Goal: Task Accomplishment & Management: Complete application form

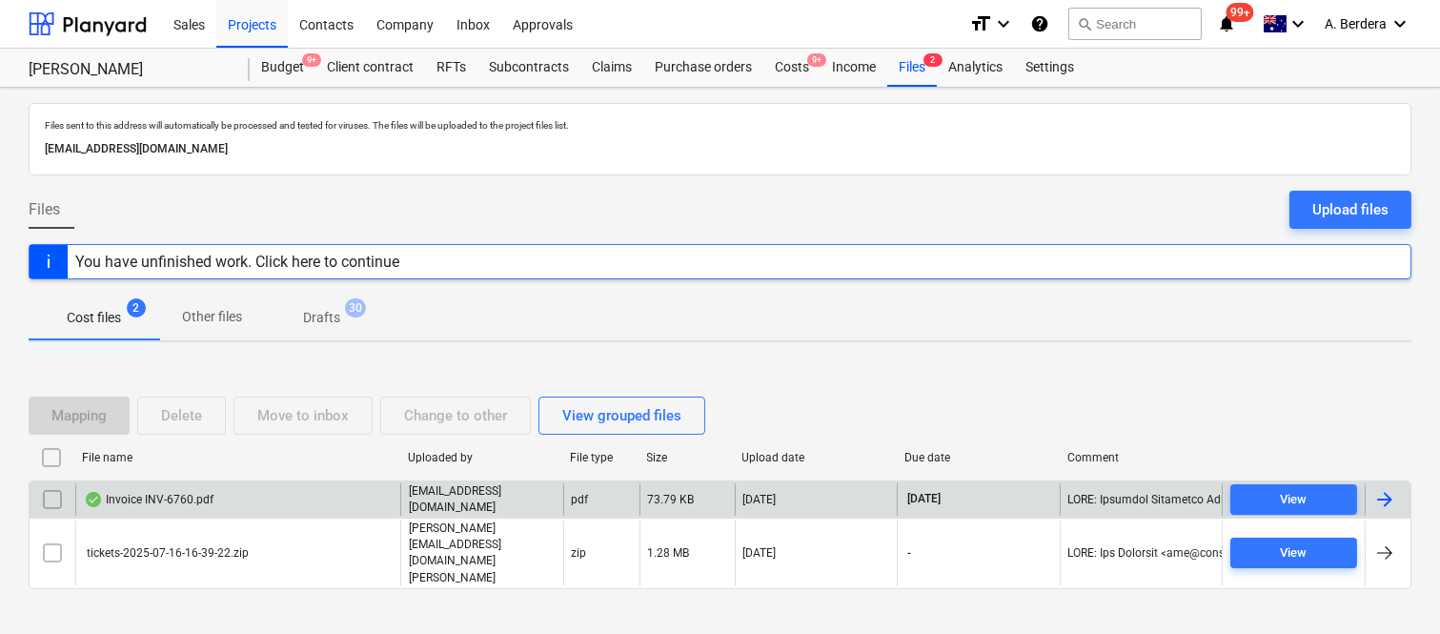
click at [372, 500] on div "Invoice INV-6760.pdf [EMAIL_ADDRESS][DOMAIN_NAME] pdf 73.79 KB [DATE] [DATE] Vi…" at bounding box center [720, 498] width 1383 height 37
click at [386, 516] on div "Invoice INV-6760.pdf" at bounding box center [237, 499] width 325 height 32
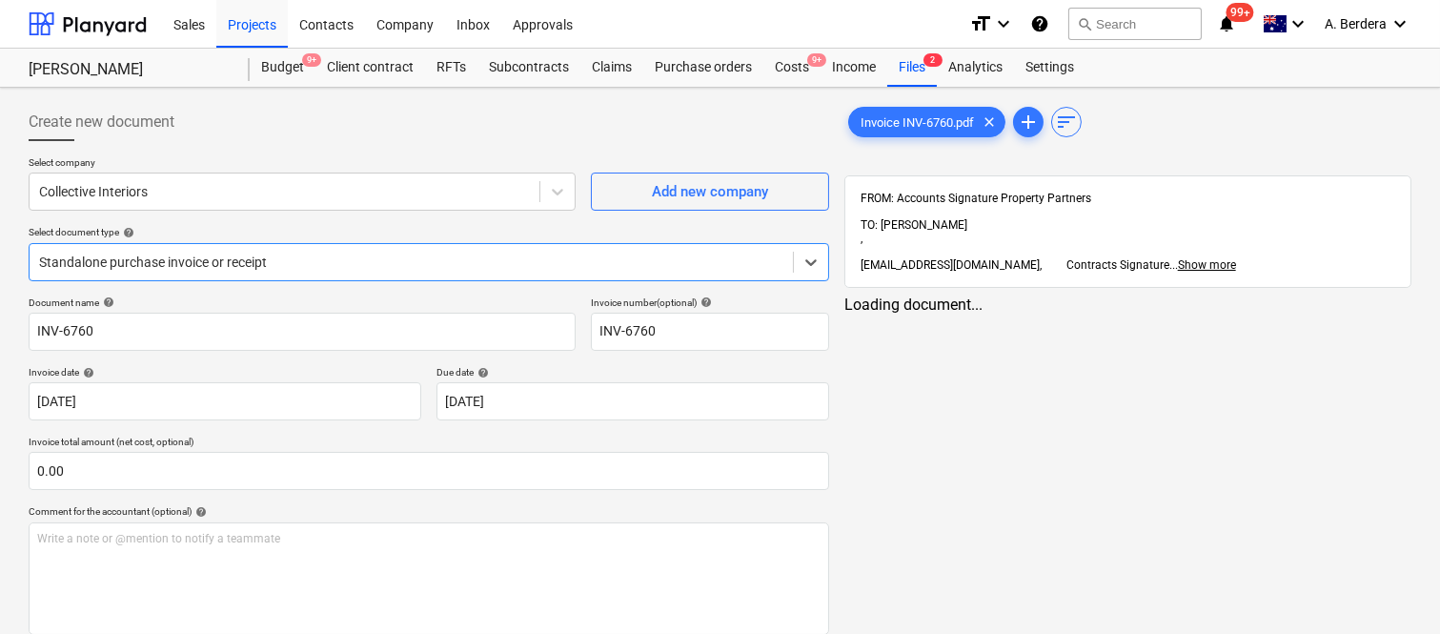
type input "INV-6760"
type input "[DATE]"
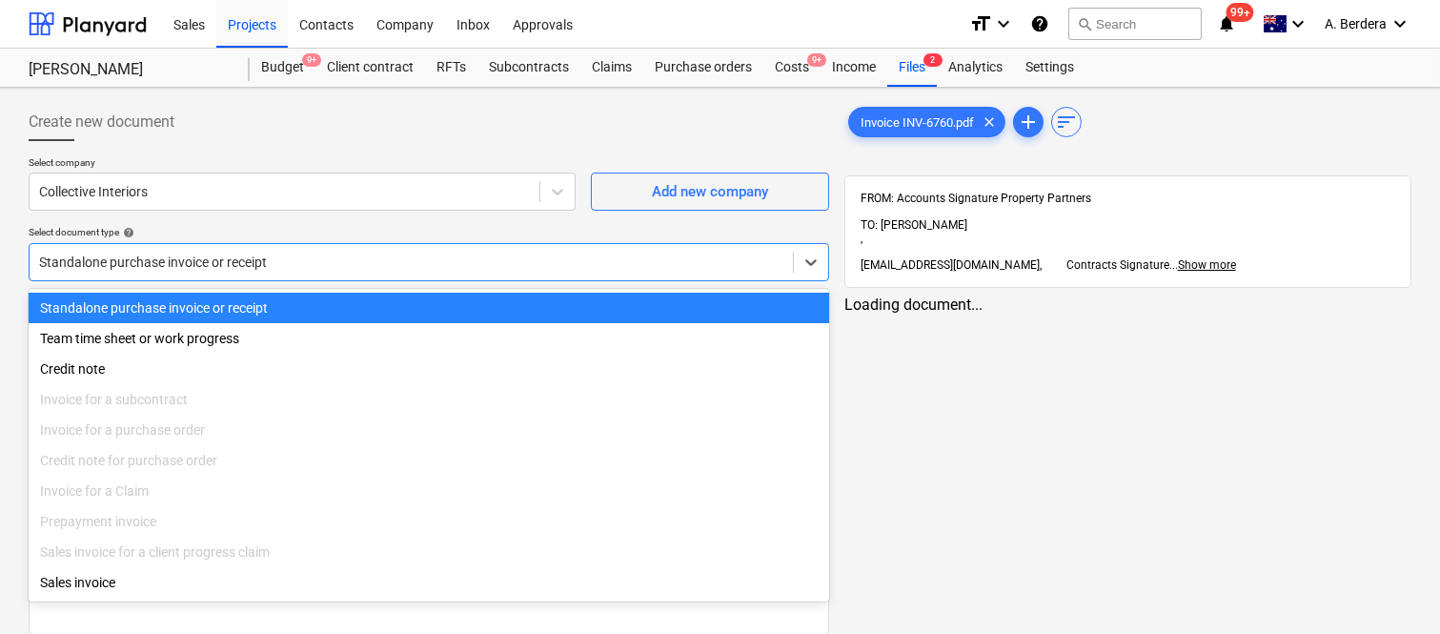
click at [398, 261] on div at bounding box center [411, 262] width 745 height 19
click at [385, 300] on div "Standalone purchase invoice or receipt" at bounding box center [429, 308] width 801 height 31
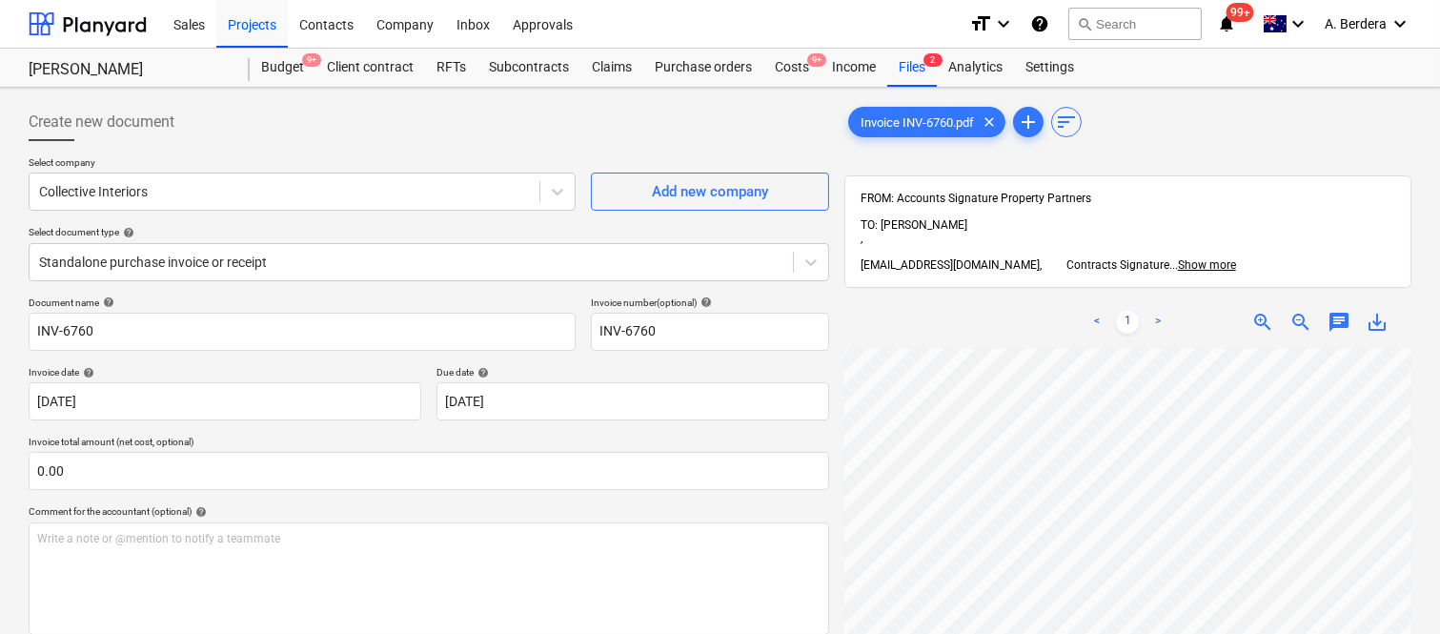
scroll to position [0, 151]
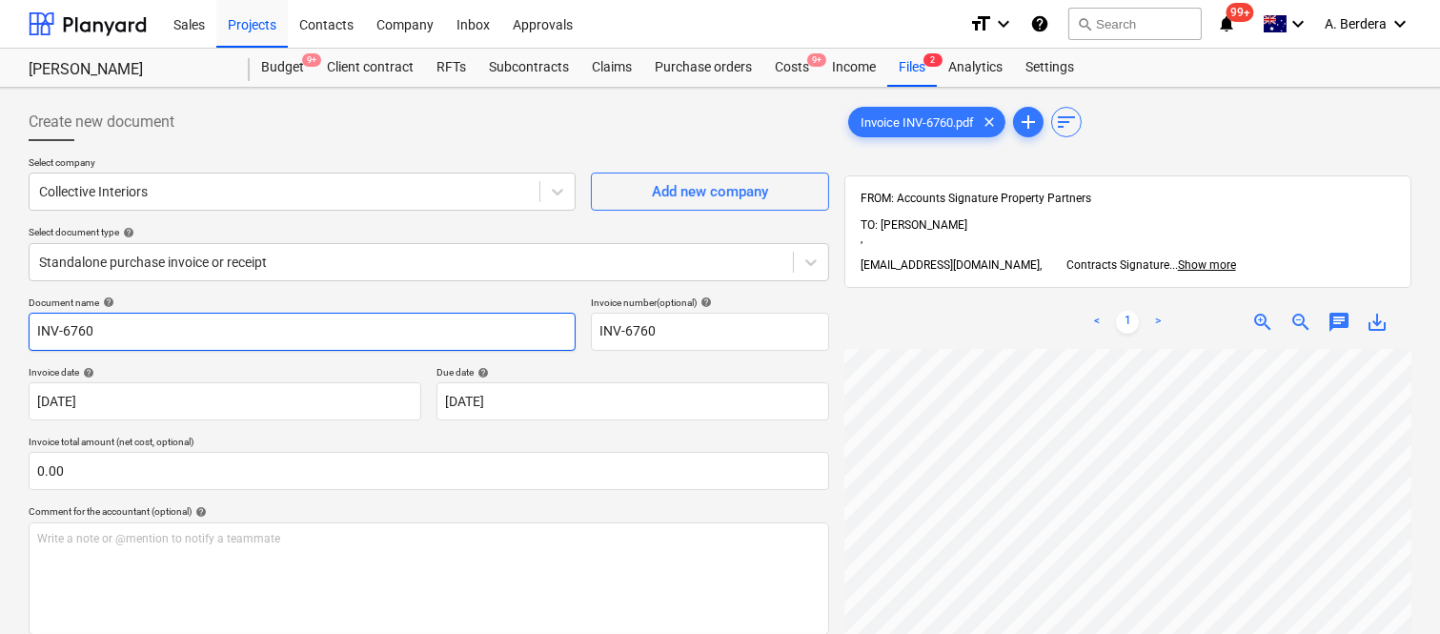
click at [34, 331] on input "INV-6760" at bounding box center [302, 332] width 547 height 38
click at [31, 331] on input "INV-6760" at bounding box center [302, 332] width 547 height 38
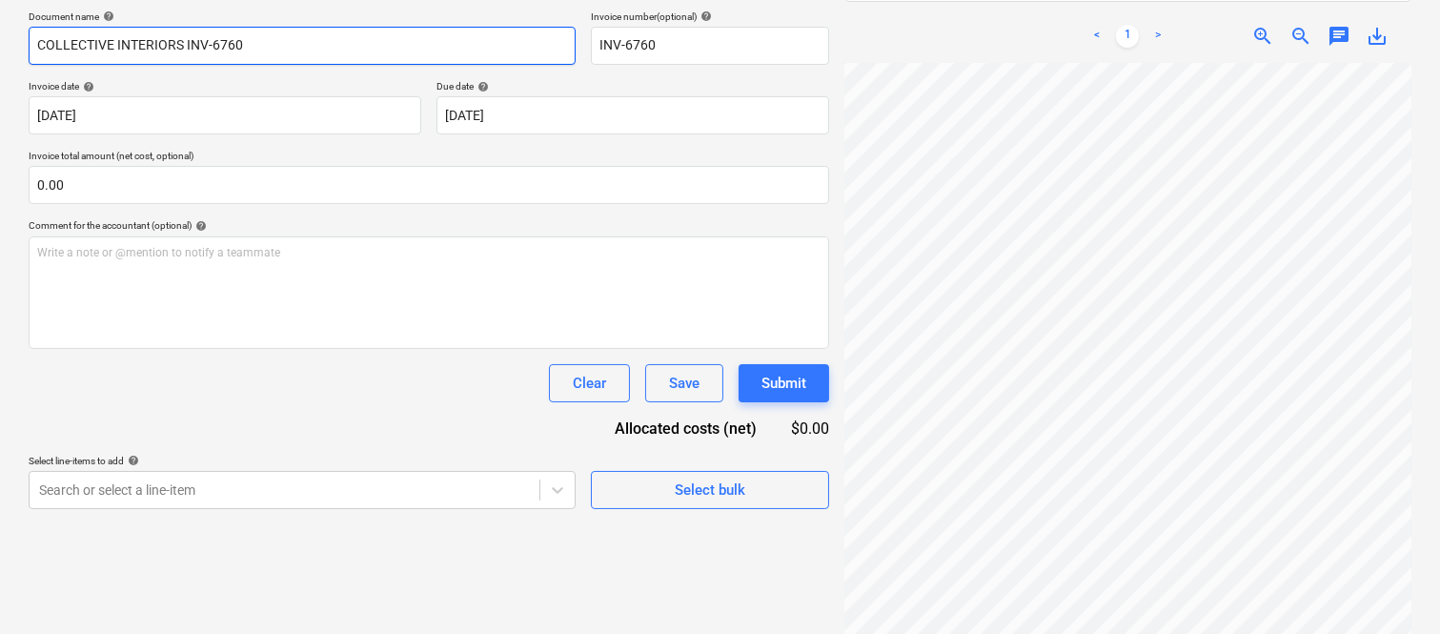
scroll to position [435, 151]
type input "COLLECTIVE INTERIORS INV-6760"
click at [1440, 265] on html "Sales Projects Contacts Company Inbox Approvals format_size keyboard_arrow_down…" at bounding box center [720, 31] width 1440 height 634
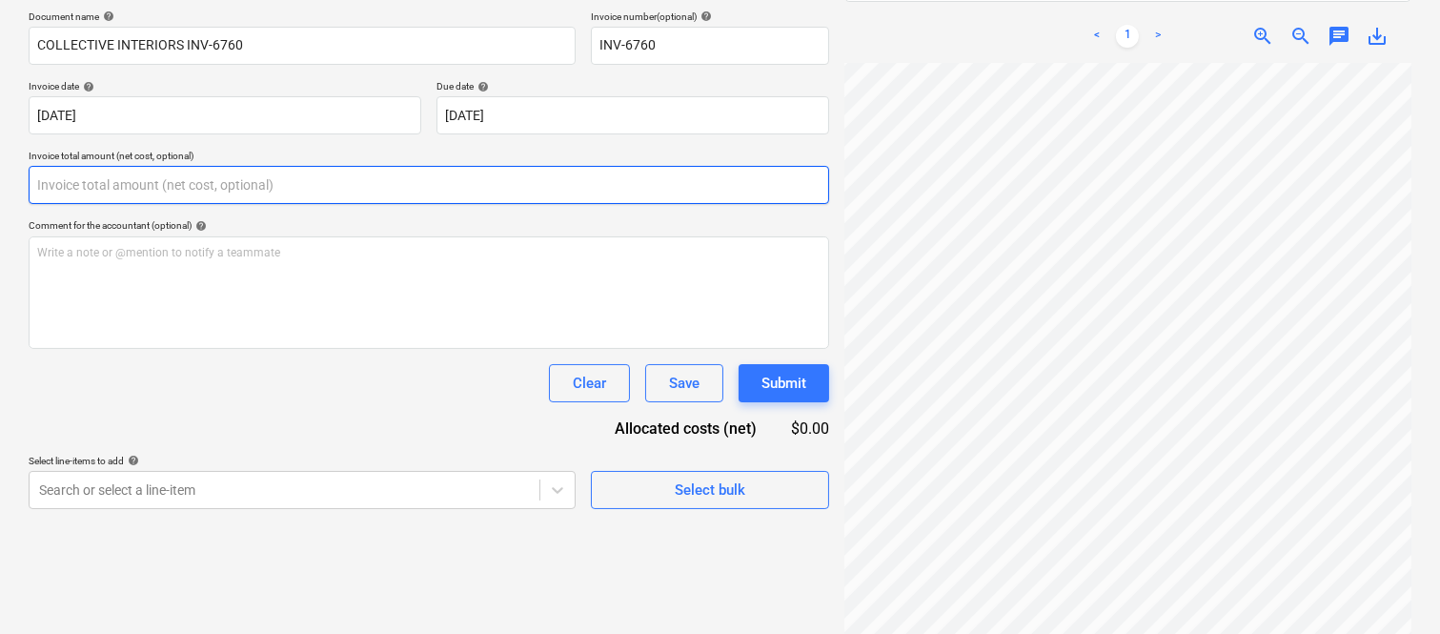
click at [90, 189] on input "text" at bounding box center [429, 185] width 801 height 38
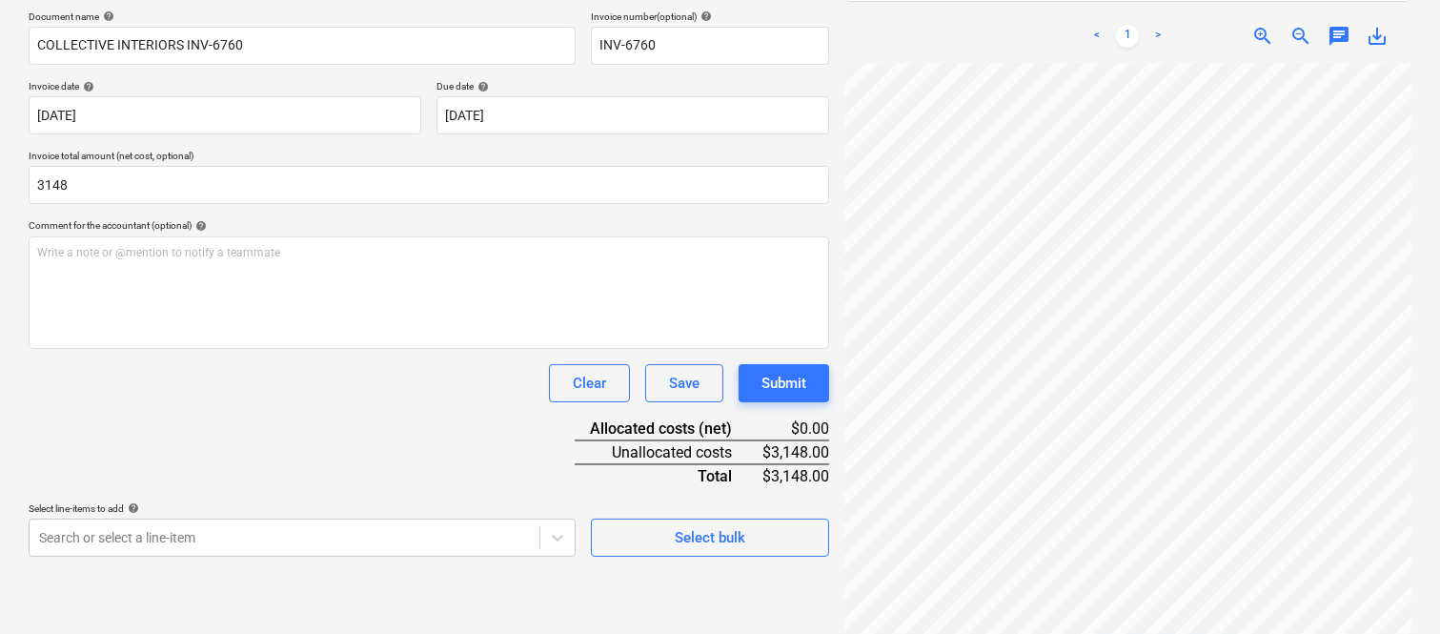
type input "3,148.00"
click at [306, 472] on div "Document name help COLLECTIVE INTERIORS INV-6760 Invoice number (optional) help…" at bounding box center [429, 283] width 801 height 546
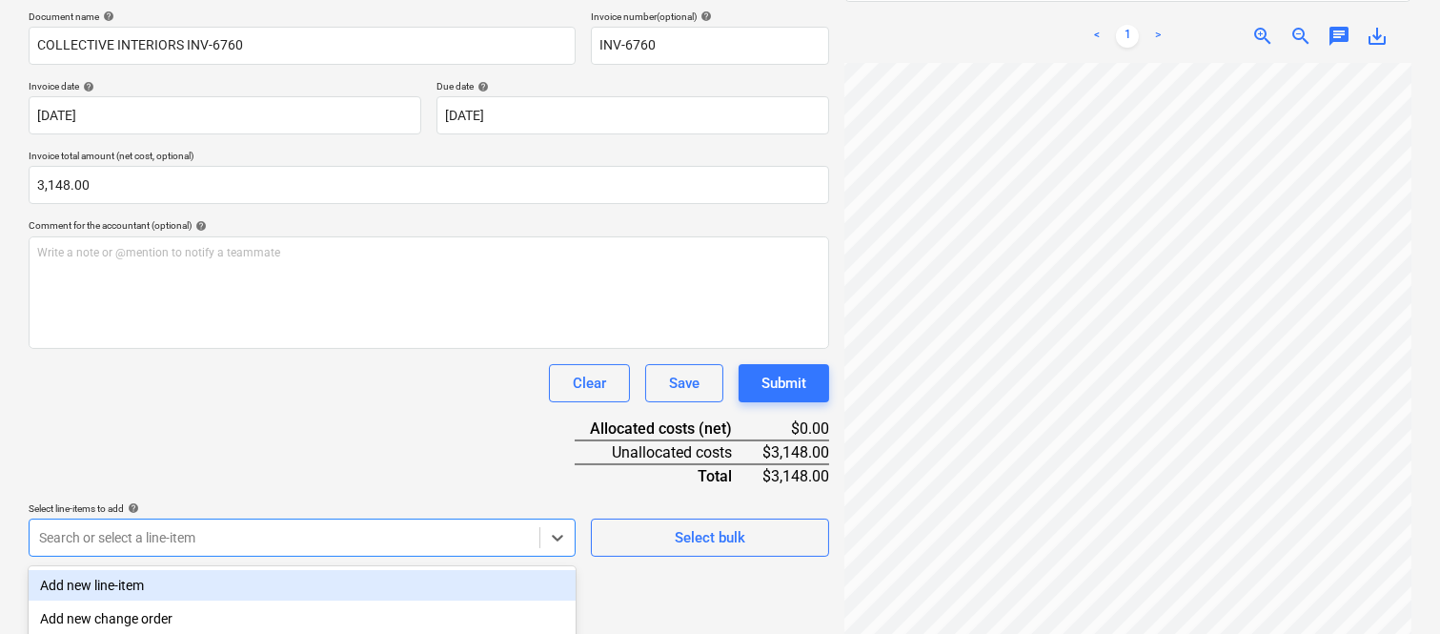
scroll to position [507, 0]
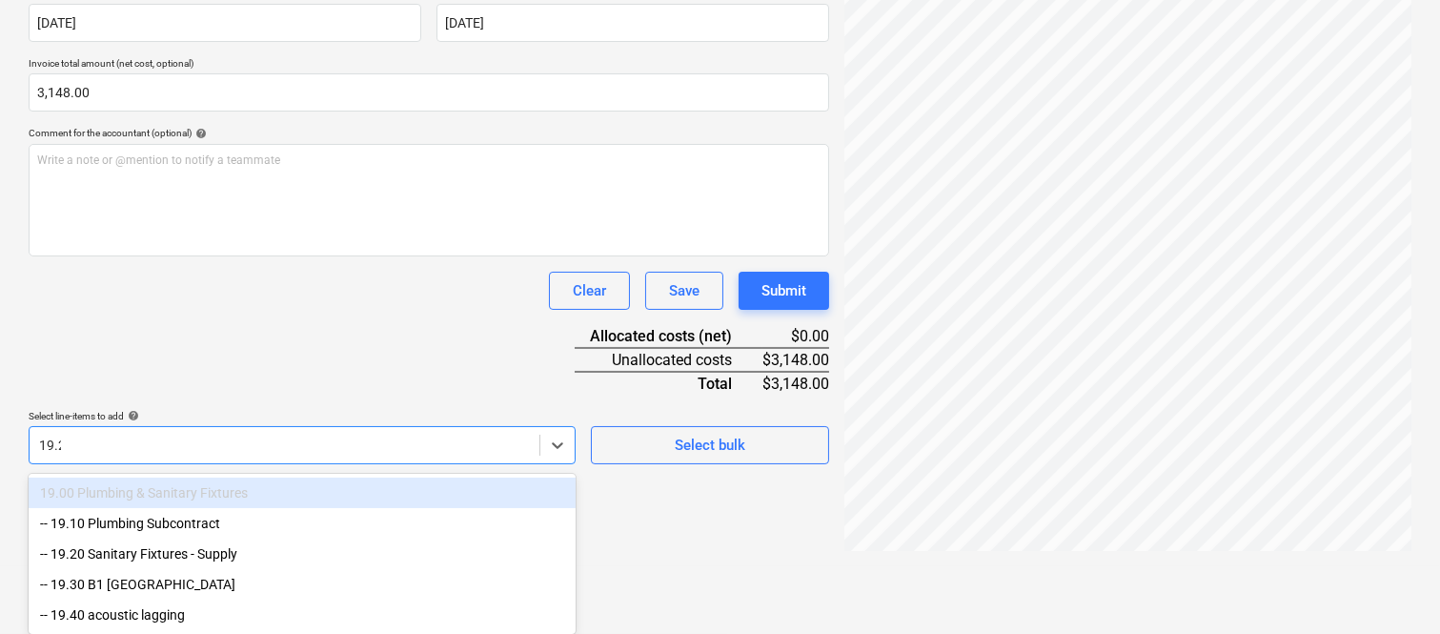
scroll to position [286, 0]
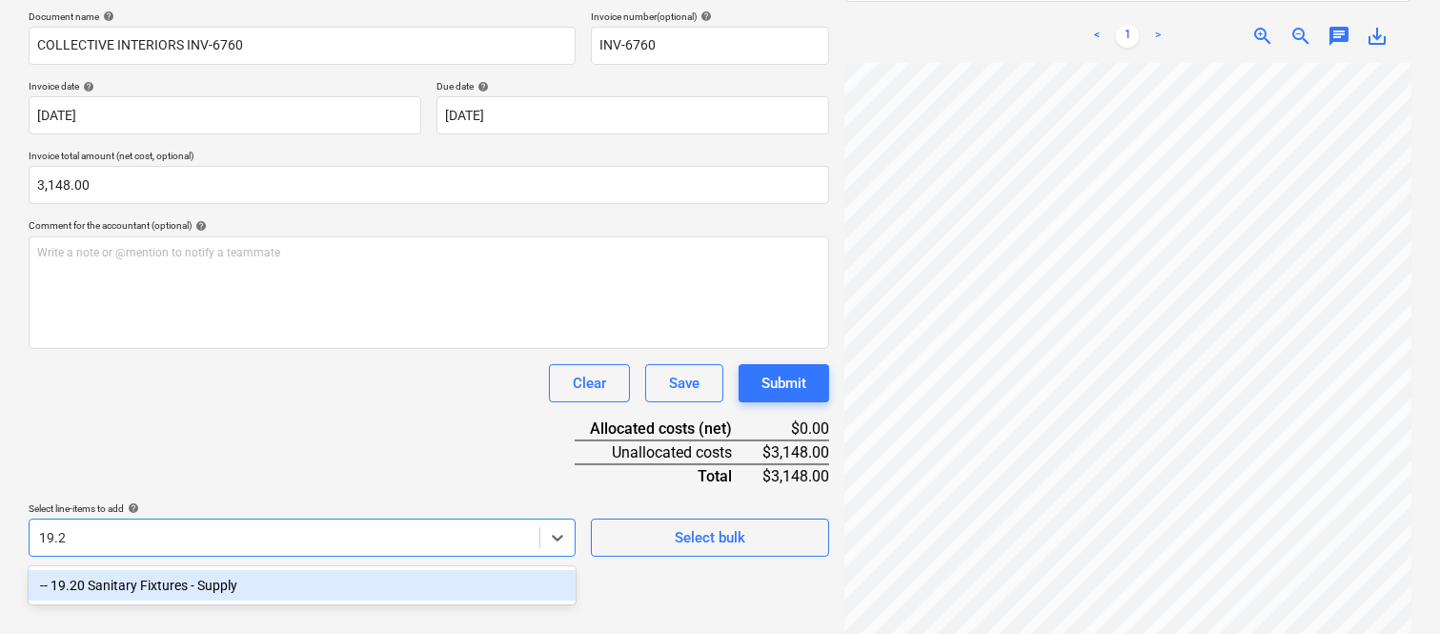
type input "19.20"
click at [318, 575] on div "-- 19.20 Sanitary Fixtures - Supply" at bounding box center [302, 585] width 547 height 31
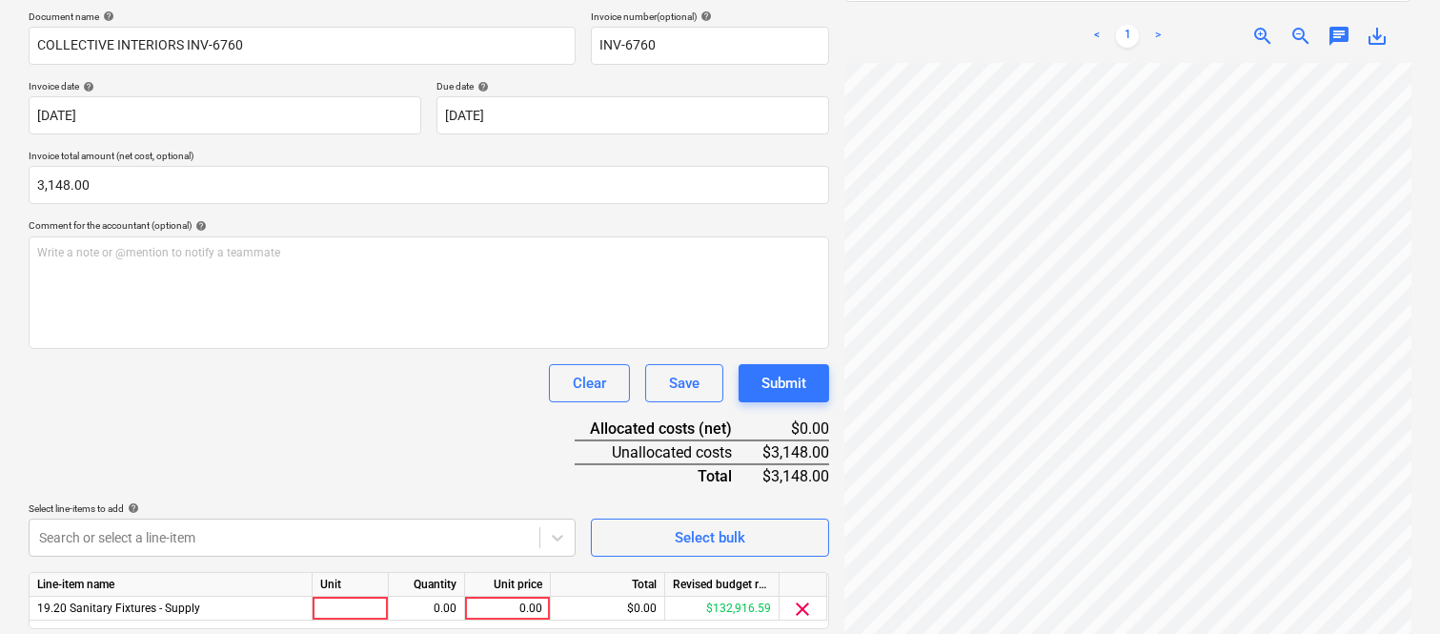
drag, startPoint x: 303, startPoint y: 417, endPoint x: 316, endPoint y: 412, distance: 13.3
click at [316, 413] on div "Document name help COLLECTIVE INTERIORS INV-6760 Invoice number (optional) help…" at bounding box center [429, 346] width 801 height 672
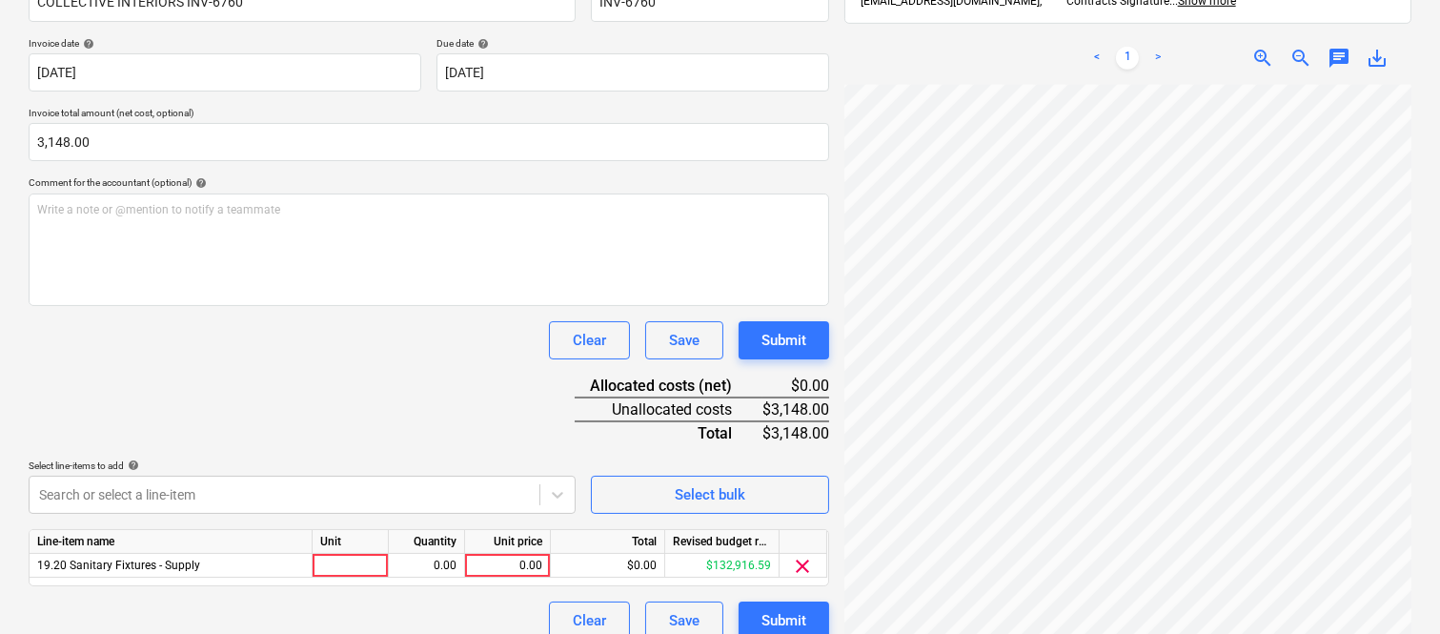
scroll to position [350, 0]
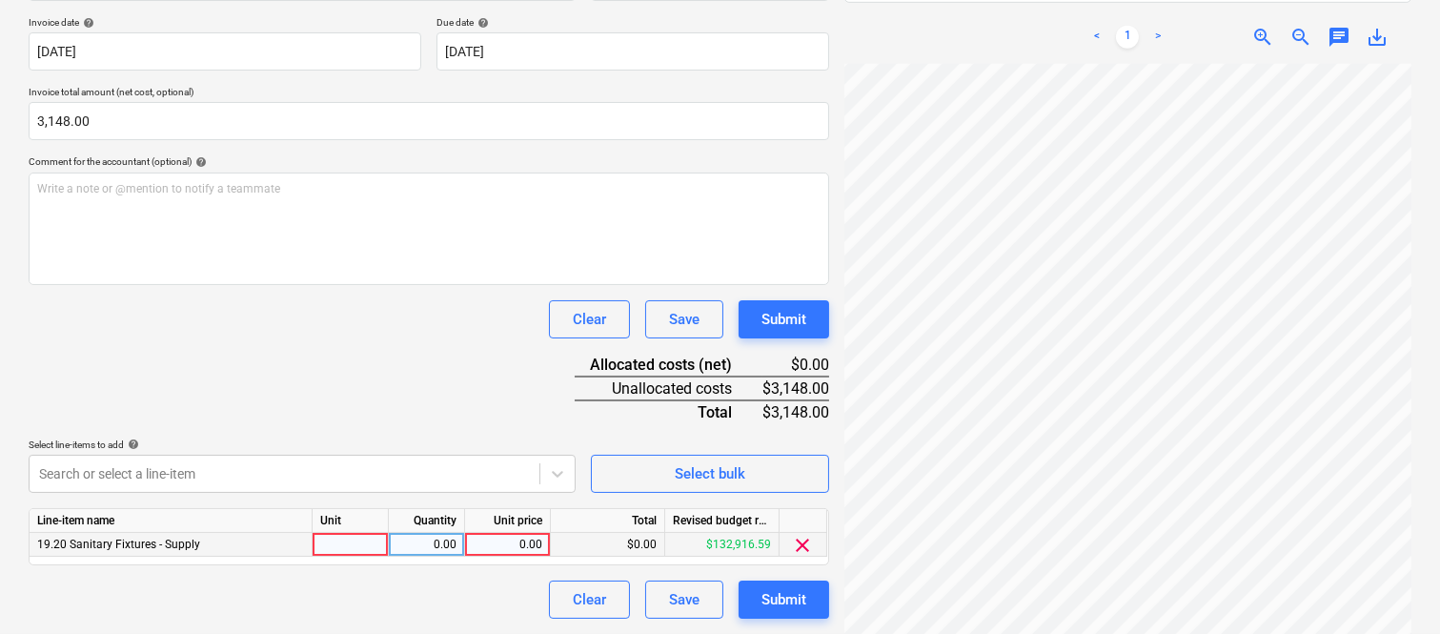
click at [346, 541] on div at bounding box center [351, 545] width 76 height 24
type input "INVOICE"
click at [440, 549] on div "0.00" at bounding box center [427, 545] width 60 height 24
type input "1"
click at [502, 541] on div "0.00" at bounding box center [508, 545] width 70 height 24
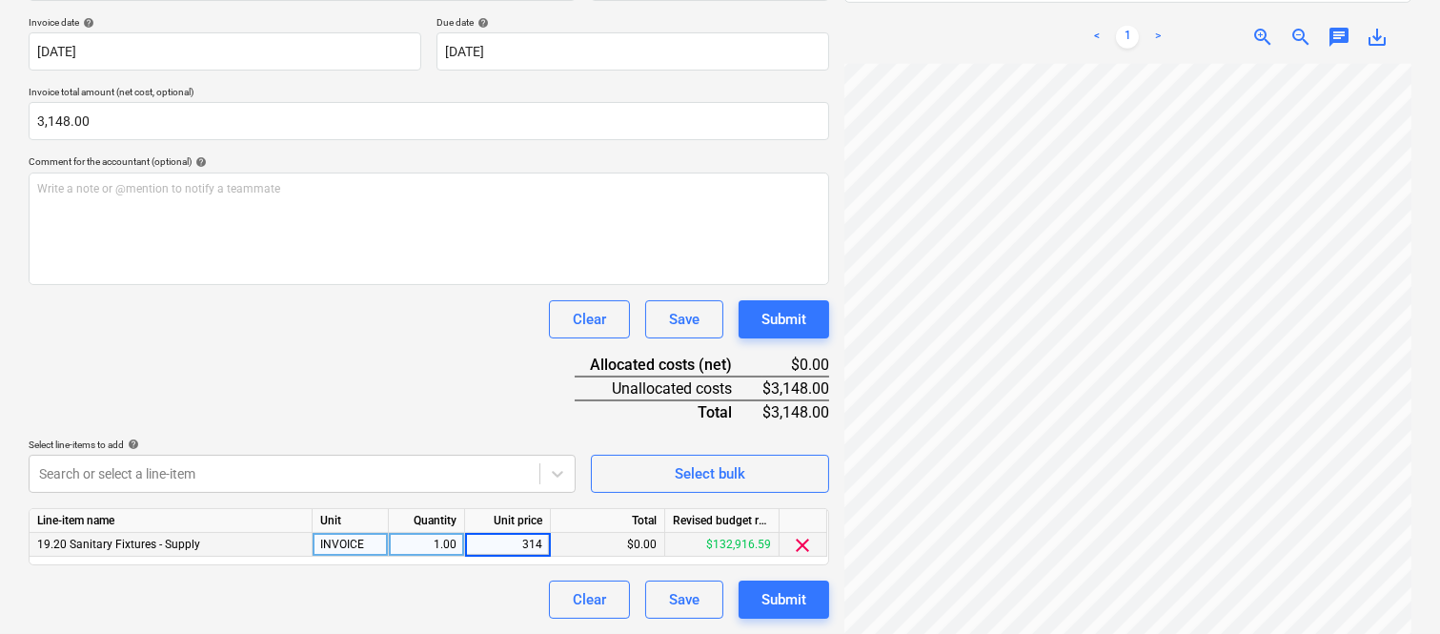
type input "3148"
click at [482, 599] on div "Clear Save Submit" at bounding box center [429, 600] width 801 height 38
click at [808, 585] on button "Submit" at bounding box center [784, 600] width 91 height 38
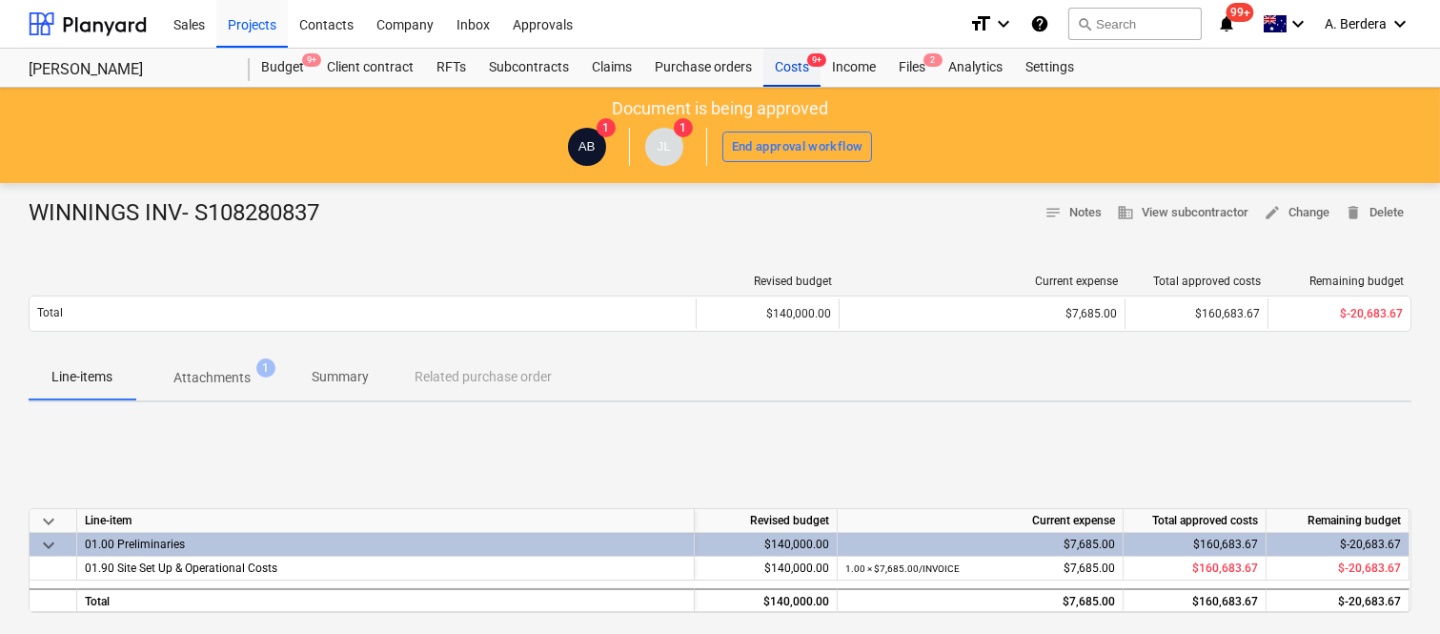
click at [793, 73] on div "Costs 9+" at bounding box center [792, 68] width 57 height 38
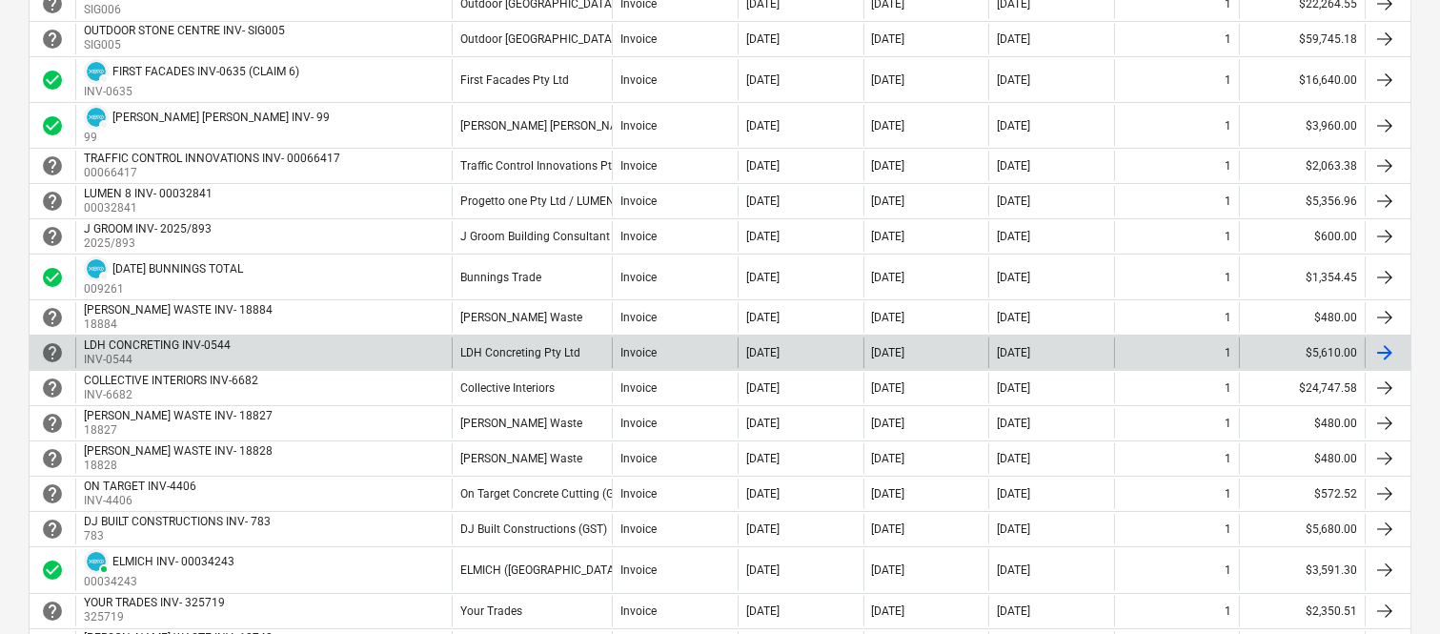
scroll to position [593, 0]
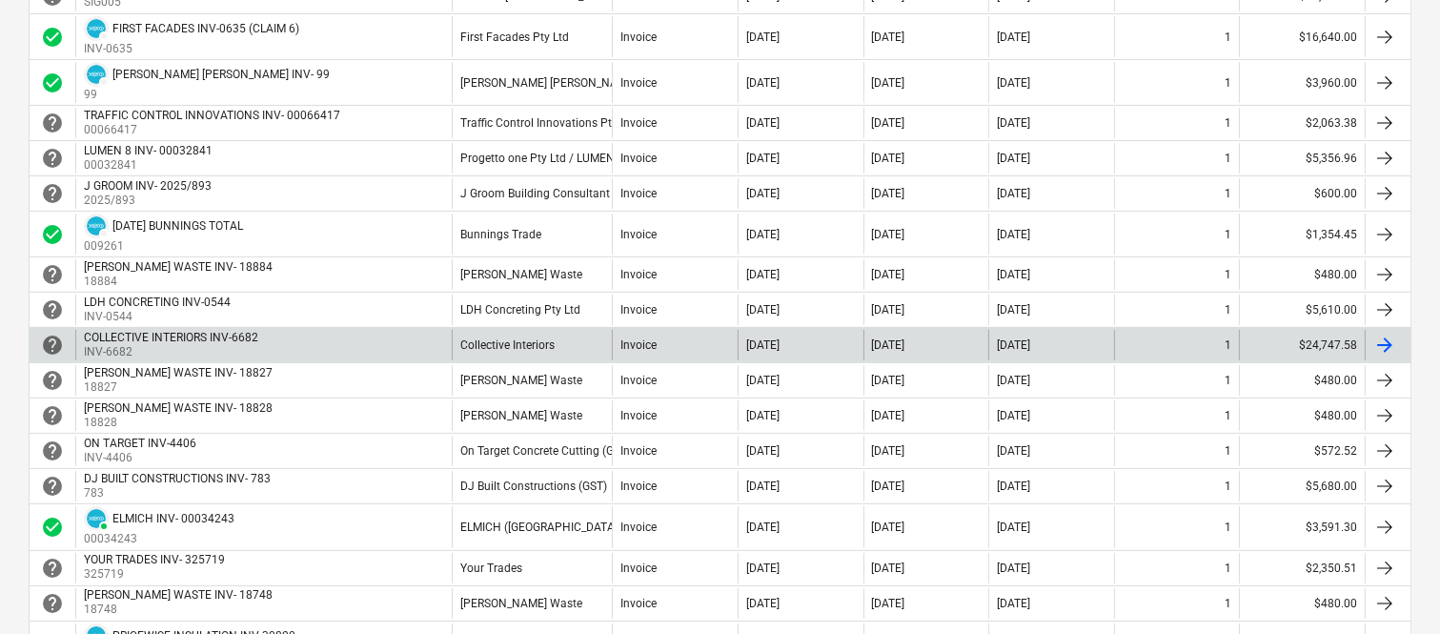
click at [682, 339] on div "Invoice" at bounding box center [675, 345] width 126 height 31
